Goal: Check status

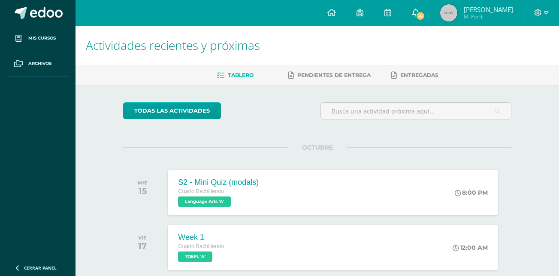
click at [426, 16] on span "4" at bounding box center [420, 15] width 9 height 9
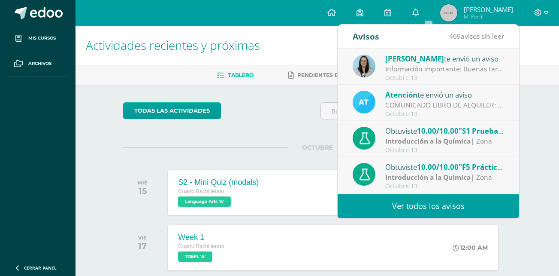
click at [450, 65] on div "Información importante: Buenas tardes padres de familia, Compartimos informació…" at bounding box center [445, 69] width 119 height 10
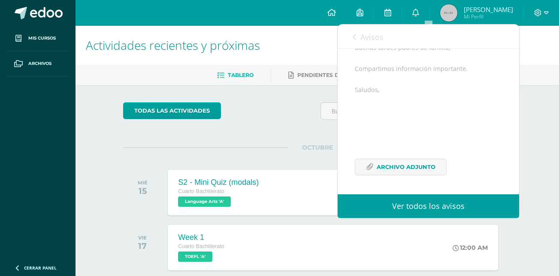
scroll to position [104, 0]
click at [436, 161] on link "Archivo Adjunto" at bounding box center [401, 166] width 92 height 17
click at [361, 40] on span "Avisos" at bounding box center [372, 37] width 23 height 10
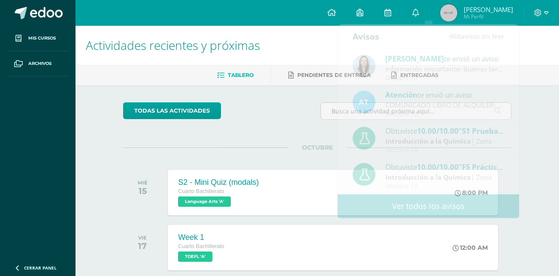
click at [310, 110] on div "todas las Actividades" at bounding box center [317, 114] width 395 height 24
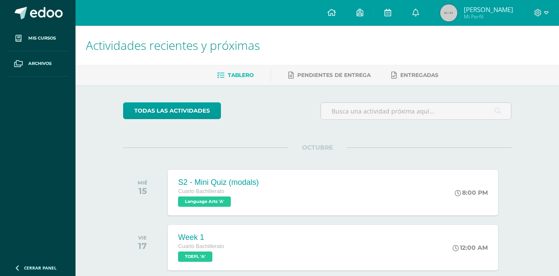
click at [458, 19] on img at bounding box center [449, 12] width 17 height 17
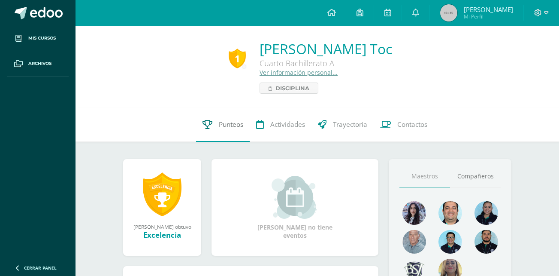
click at [221, 122] on span "Punteos" at bounding box center [231, 124] width 24 height 9
